Goal: Information Seeking & Learning: Learn about a topic

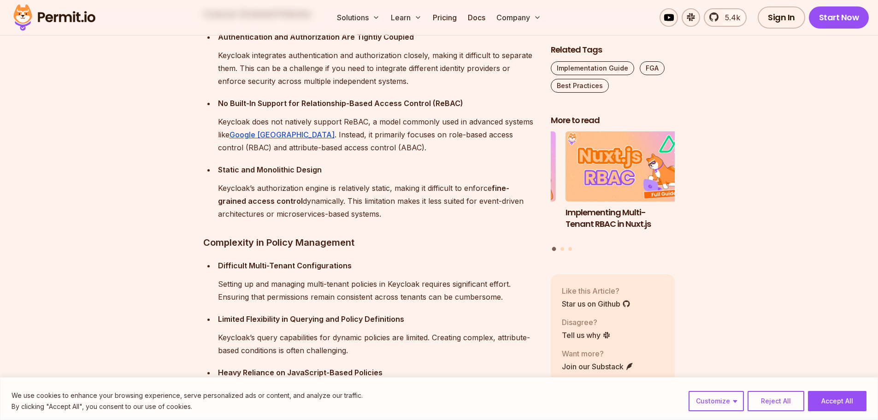
scroll to position [300, 0]
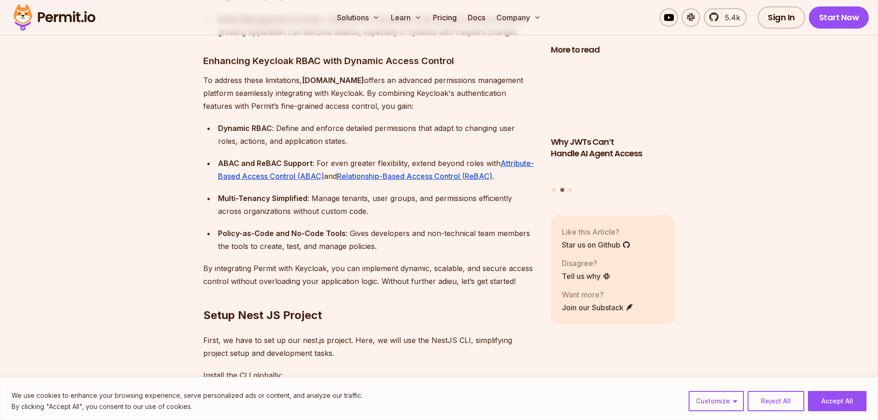
scroll to position [1341, 0]
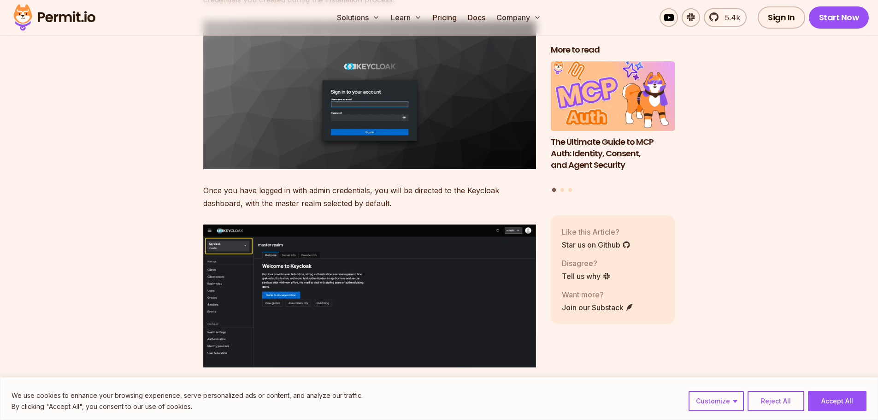
scroll to position [2260, 0]
